Goal: Transaction & Acquisition: Download file/media

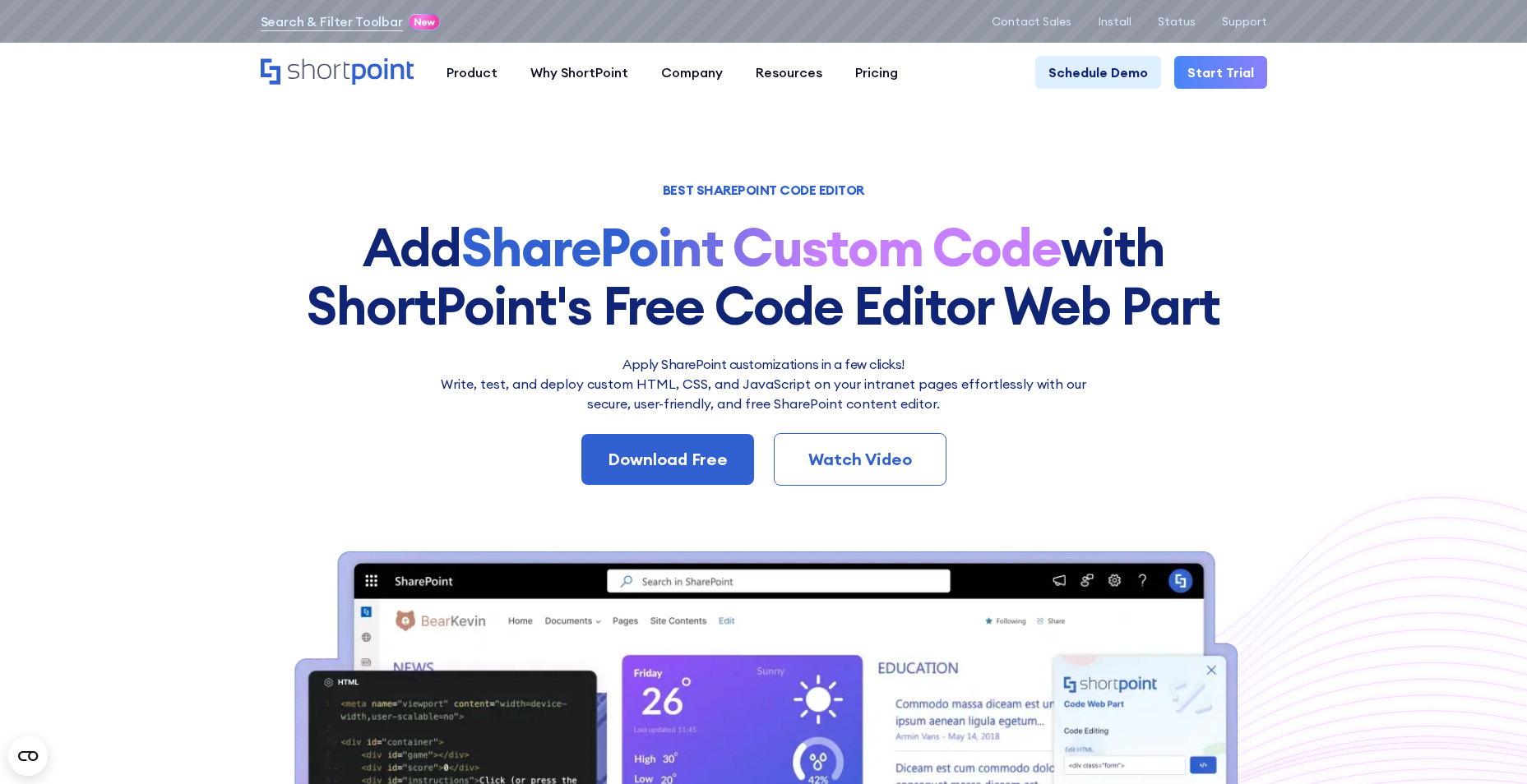
drag, startPoint x: 276, startPoint y: 245, endPoint x: 251, endPoint y: 81, distance: 165.9
click at [279, 233] on h1 "Add SharePoint Custom Code with ShortPoint's Free Code Editor Web Part" at bounding box center [764, 277] width 1006 height 116
click at [194, 263] on section "BEST SHAREPOINT CODE EDITOR Add SharePoint Custom Code with ShortPoint's Free C…" at bounding box center [763, 618] width 1527 height 1237
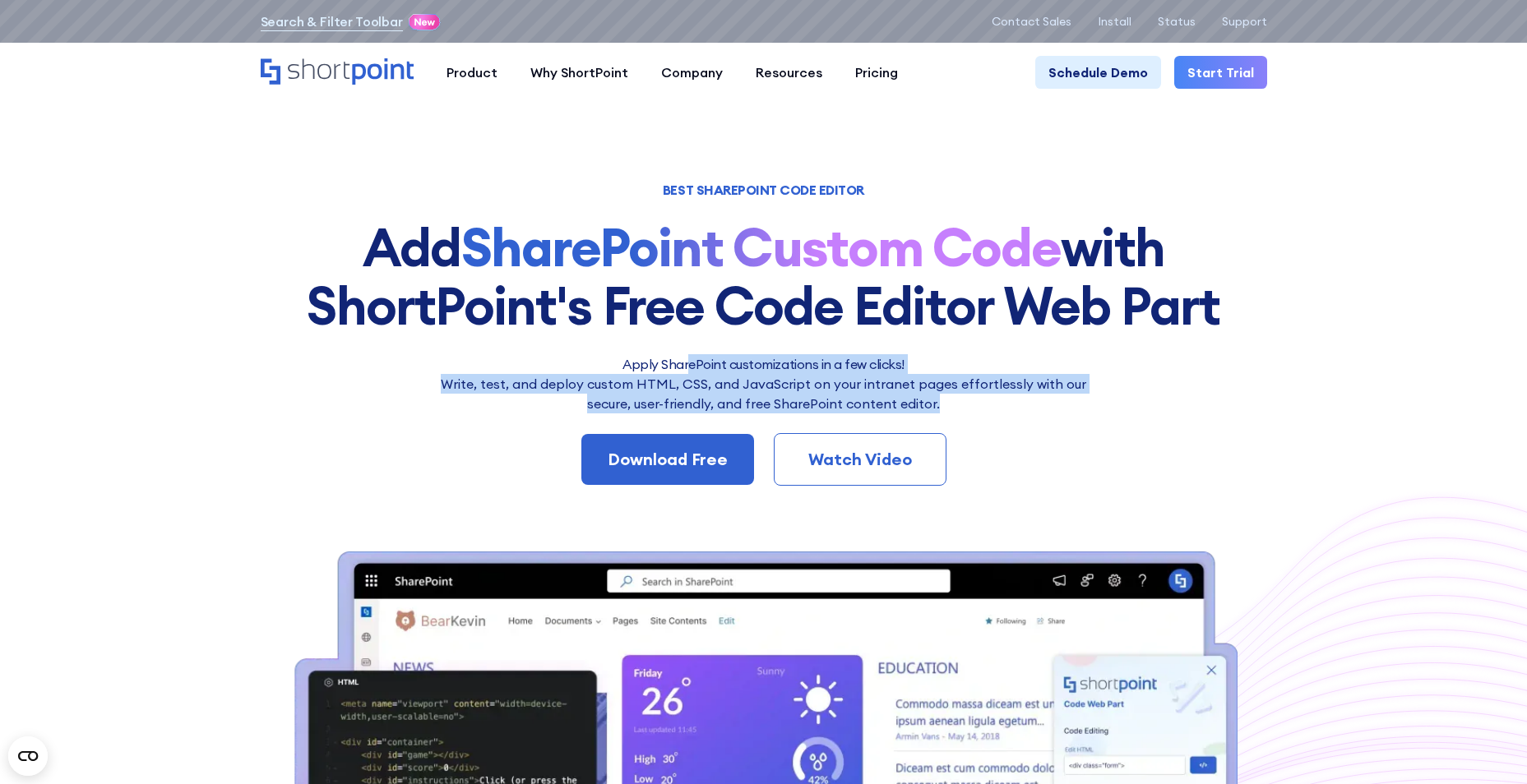
drag, startPoint x: 687, startPoint y: 361, endPoint x: 1060, endPoint y: 399, distance: 374.9
click at [1060, 399] on div "Apply SharePoint customizations in a few clicks! Write, test, and deploy custom…" at bounding box center [764, 384] width 666 height 59
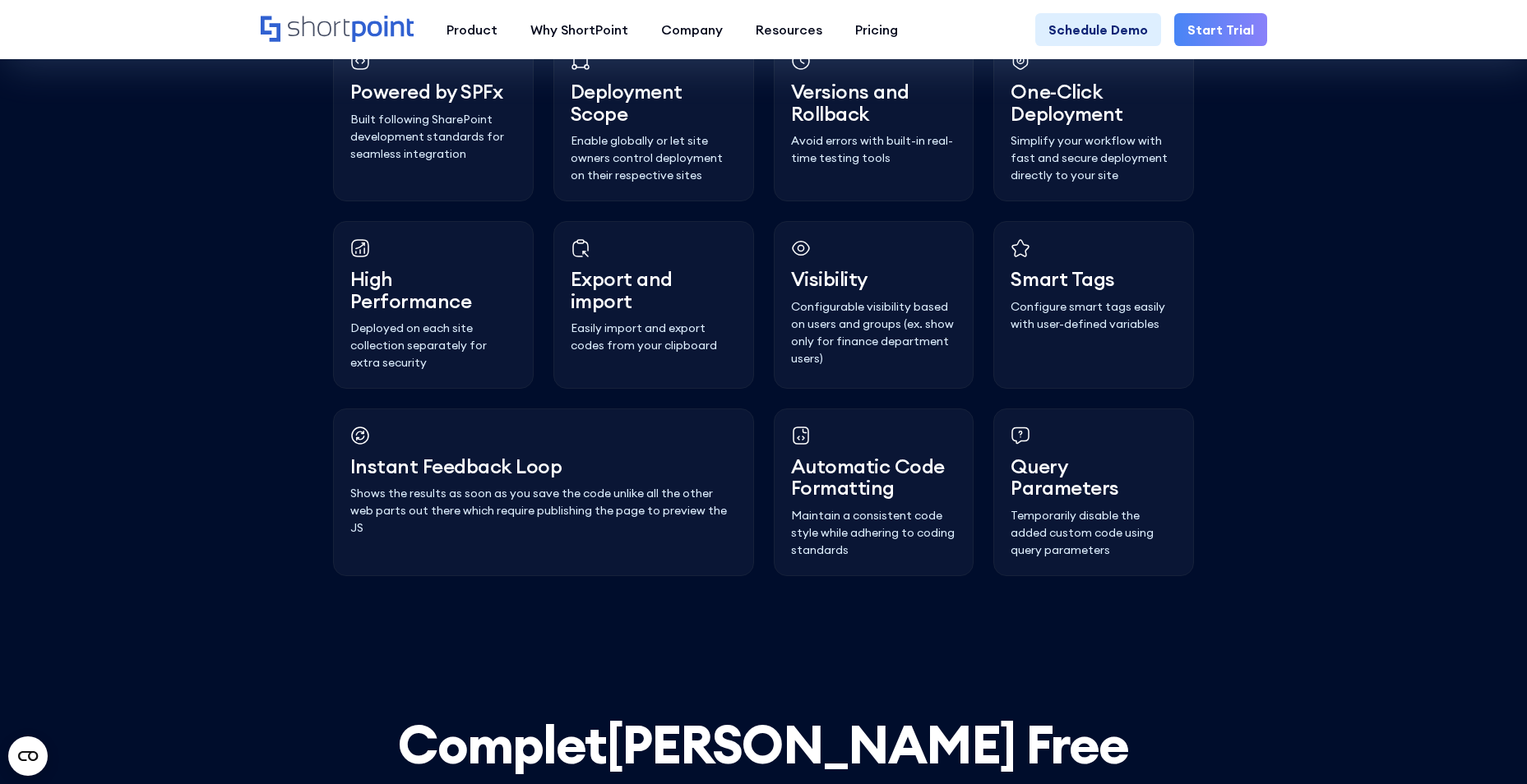
scroll to position [4626, 0]
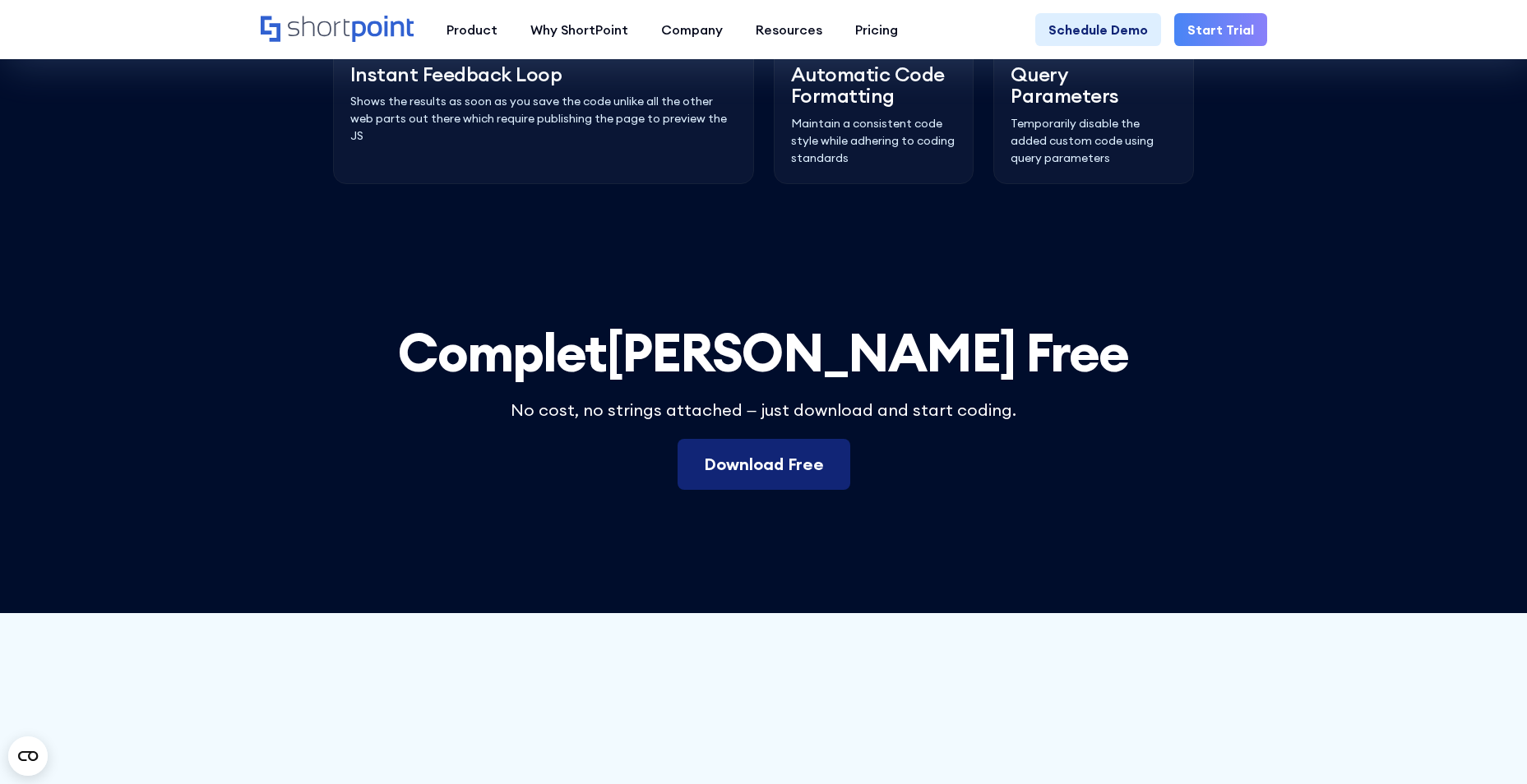
click at [784, 490] on link "Download Free" at bounding box center [764, 464] width 173 height 51
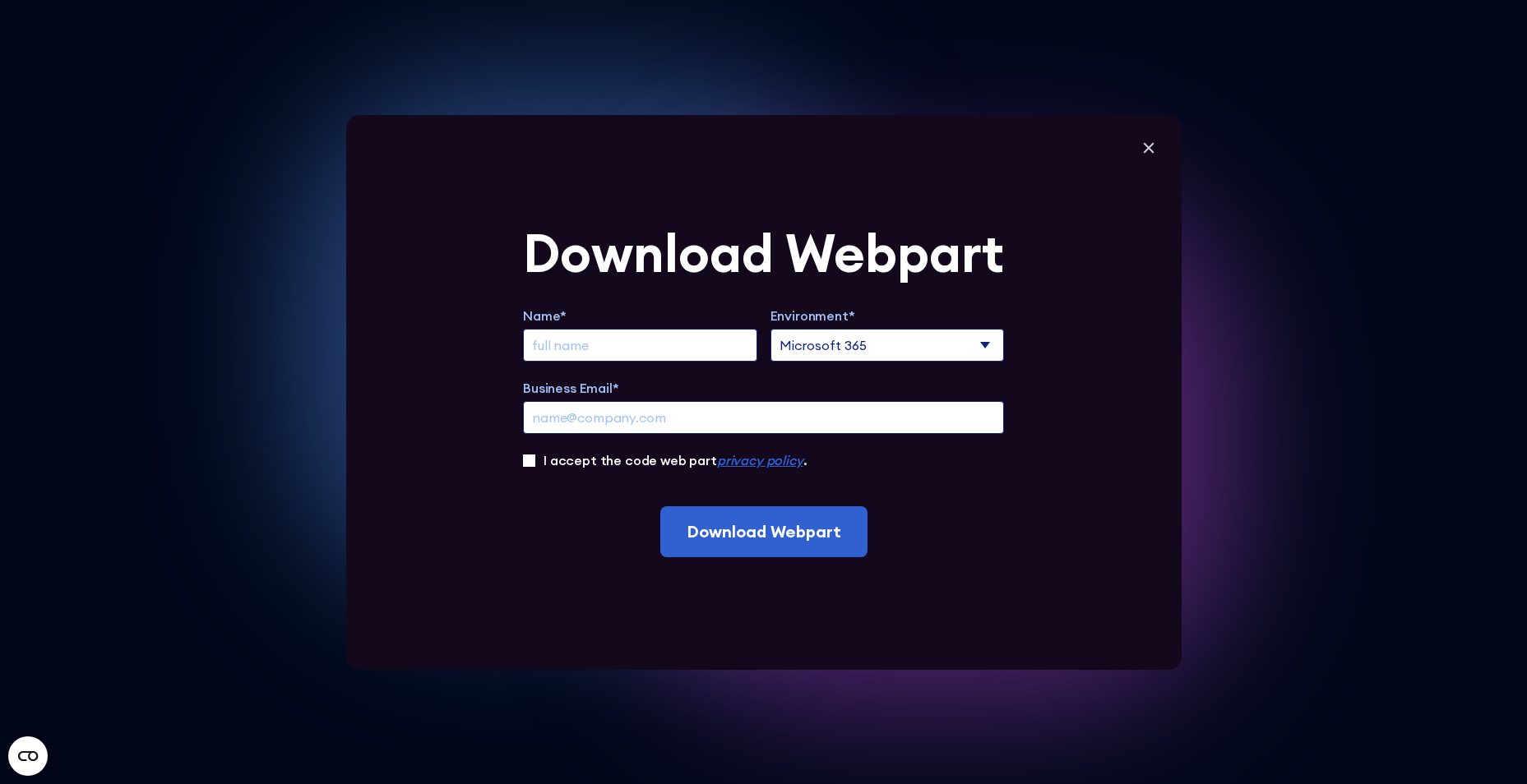
click at [994, 339] on select "Microsoft 365 SharePoint Online SharePoint 2019 (On-Premise)" at bounding box center [888, 345] width 235 height 33
click at [995, 339] on select "Microsoft 365 SharePoint Online SharePoint 2019 (On-Premise)" at bounding box center [888, 345] width 235 height 33
click at [1160, 143] on icon at bounding box center [1148, 147] width 24 height 24
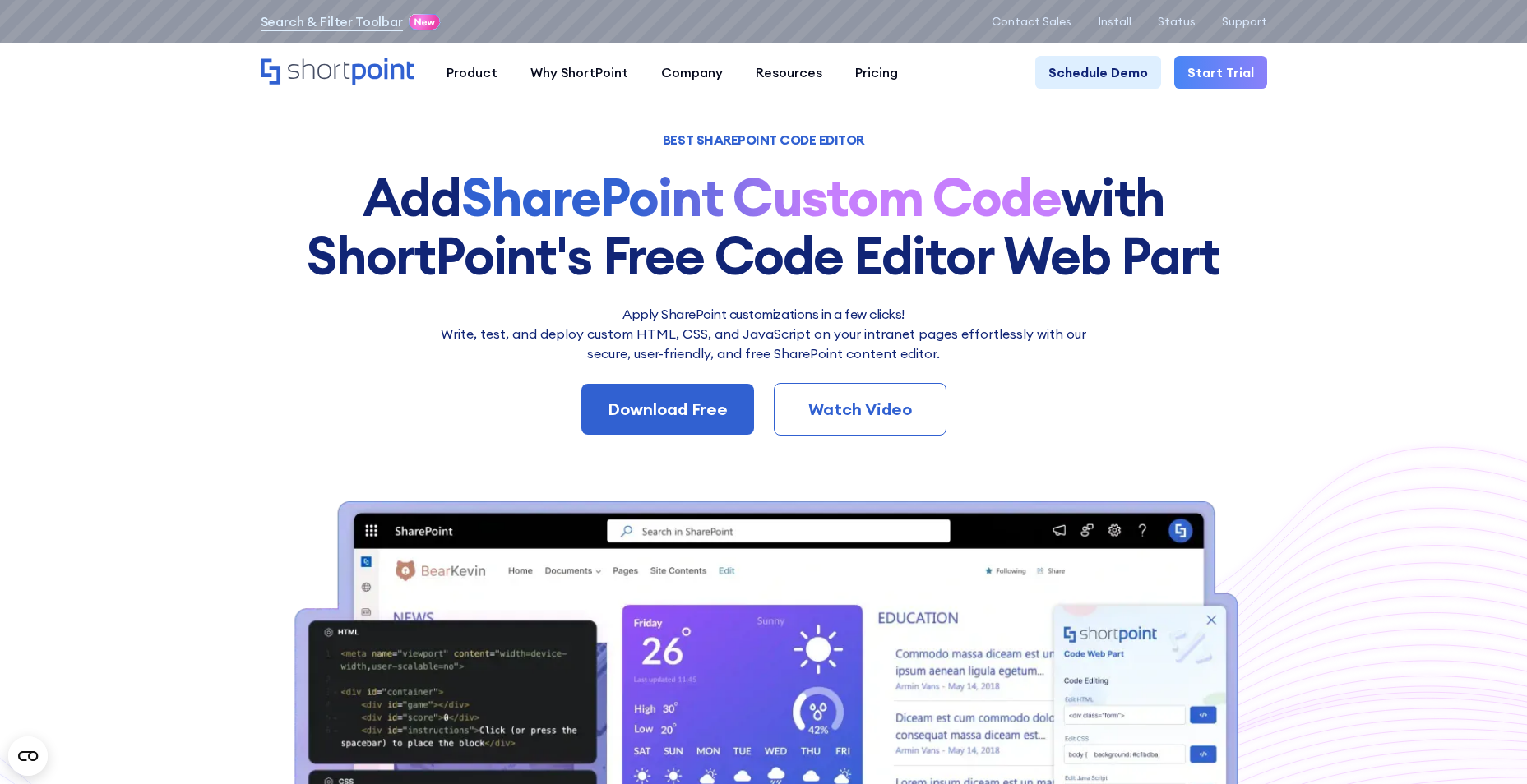
scroll to position [0, 0]
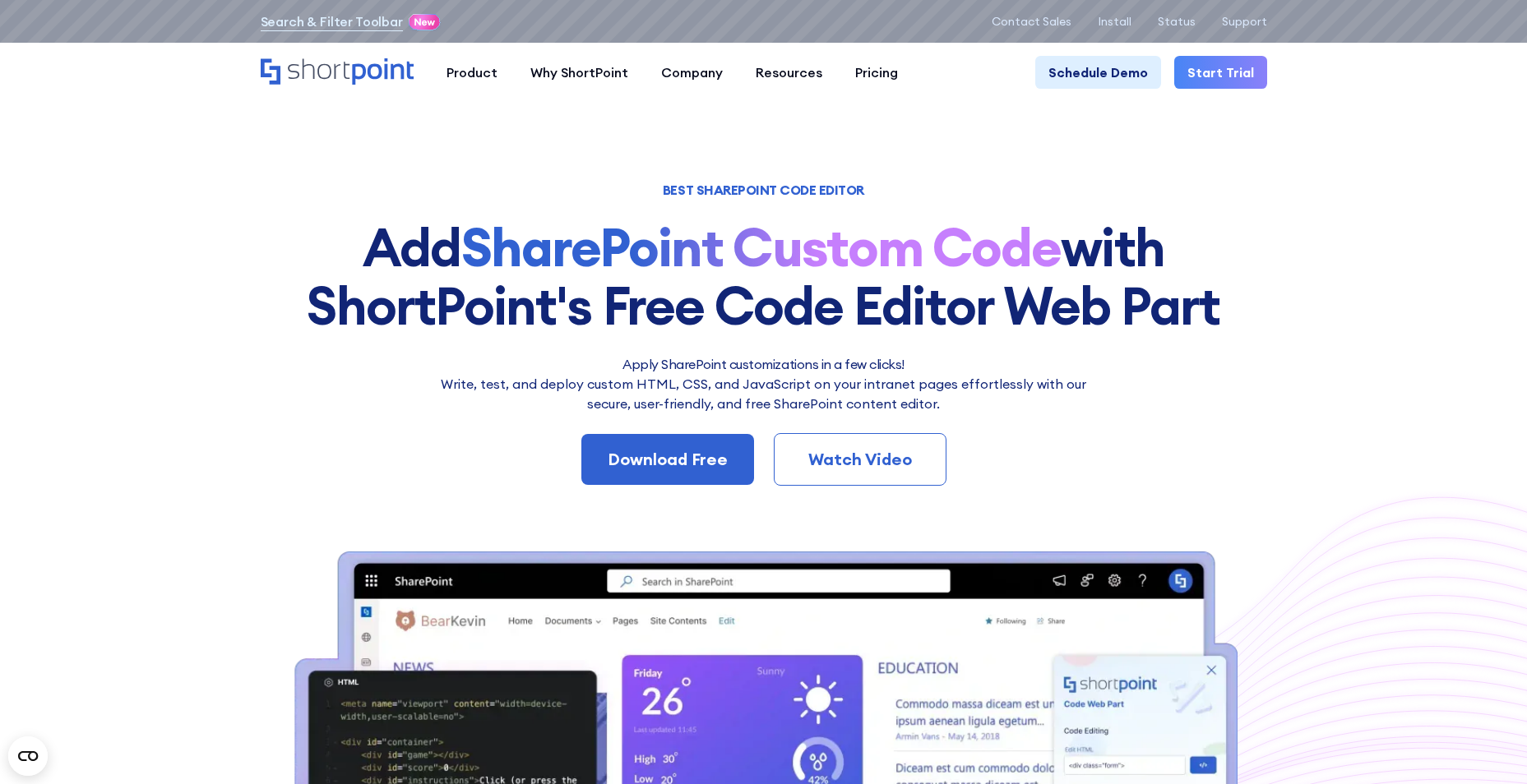
click at [193, 179] on section "BEST SHAREPOINT CODE EDITOR Add SharePoint Custom Code with ShortPoint's Free C…" at bounding box center [763, 618] width 1527 height 1237
click at [84, 110] on section "BEST SHAREPOINT CODE EDITOR Add SharePoint Custom Code with ShortPoint's Free C…" at bounding box center [763, 618] width 1527 height 1237
click at [122, 129] on section "BEST SHAREPOINT CODE EDITOR Add SharePoint Custom Code with ShortPoint's Free C…" at bounding box center [763, 618] width 1527 height 1237
